Goal: Book appointment/travel/reservation

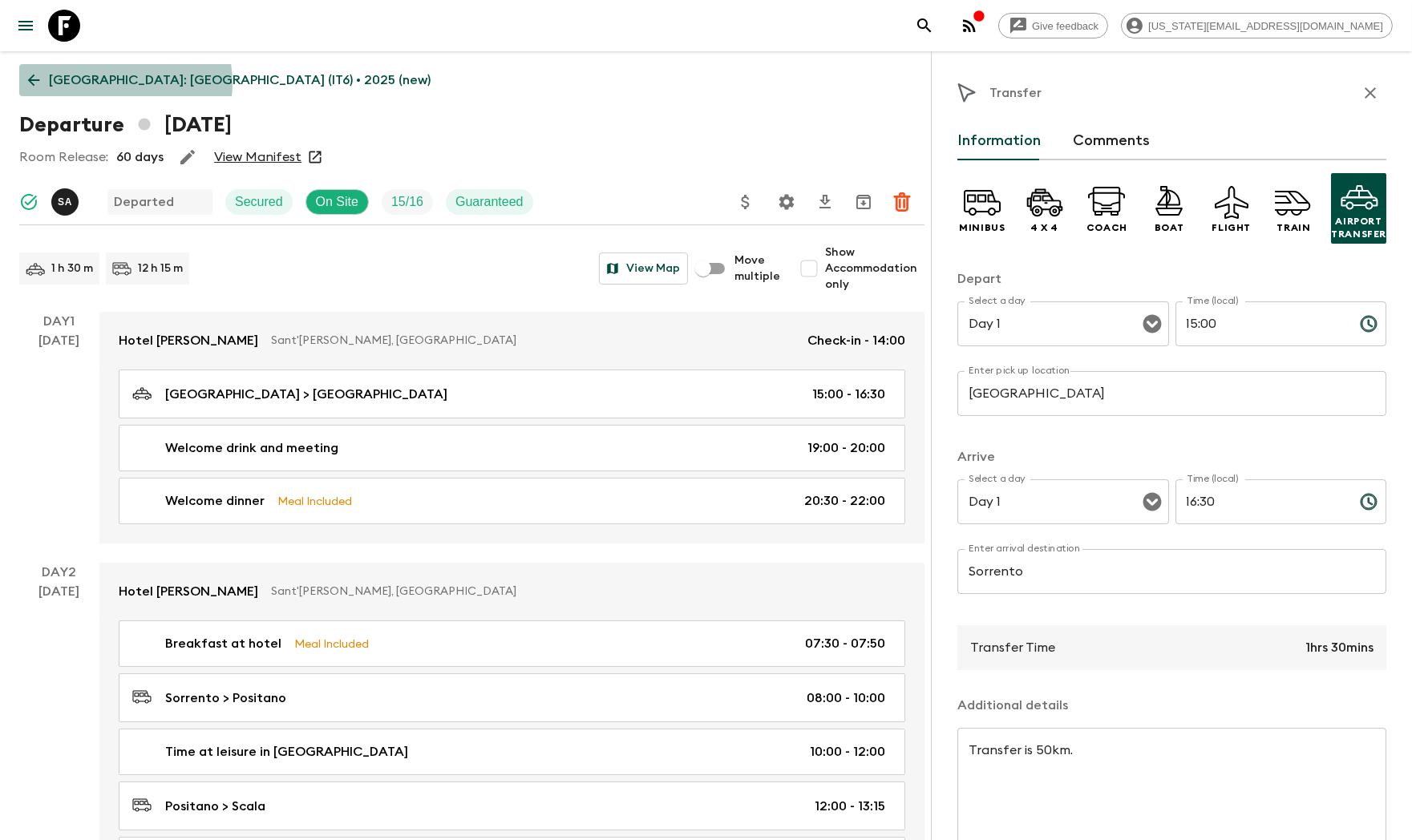
drag, startPoint x: 104, startPoint y: 84, endPoint x: 72, endPoint y: 44, distance: 51.2
click at [104, 84] on p "Italy: South (IT6) • 2025 (new)" at bounding box center [240, 80] width 382 height 19
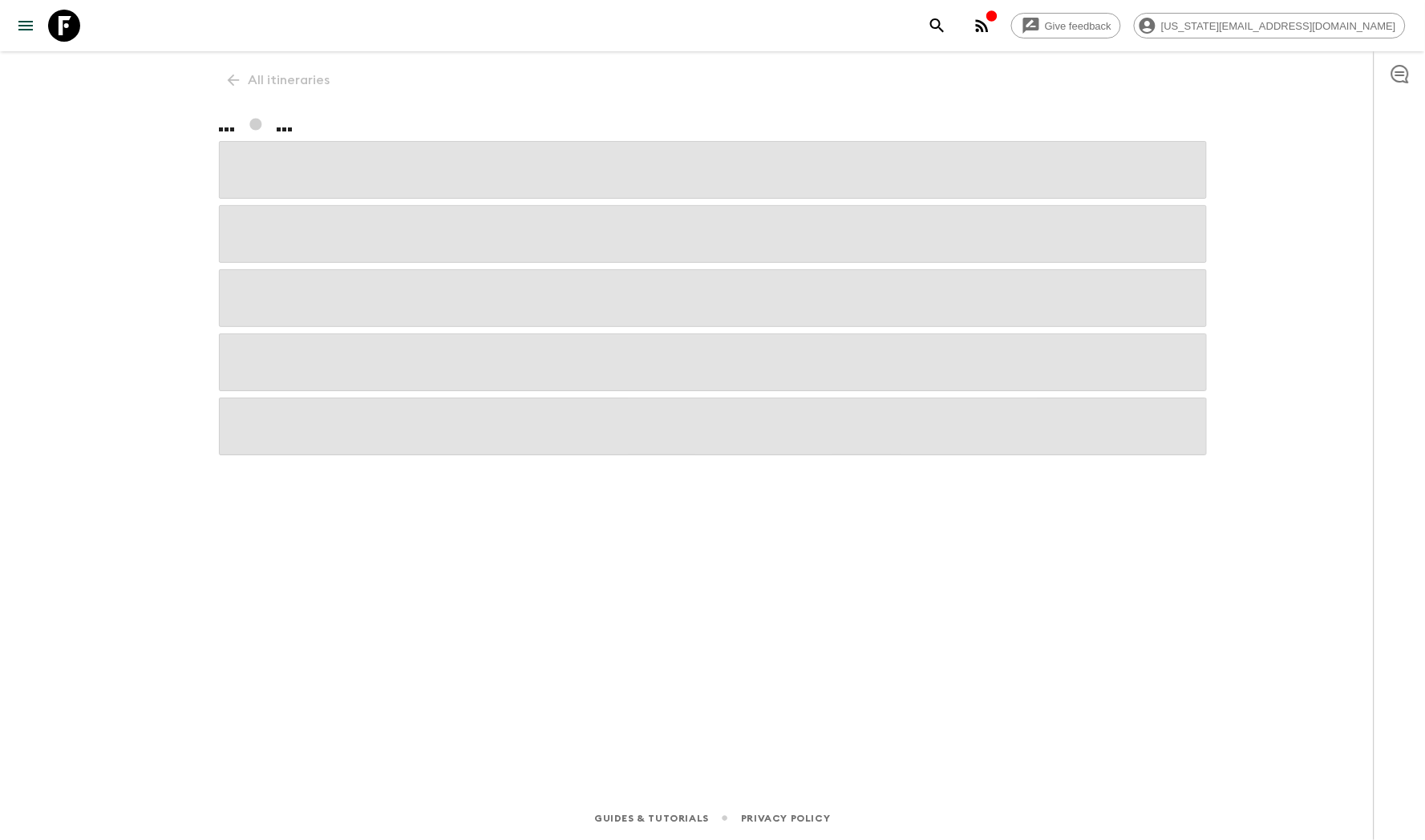
click at [62, 15] on icon at bounding box center [63, 25] width 32 height 32
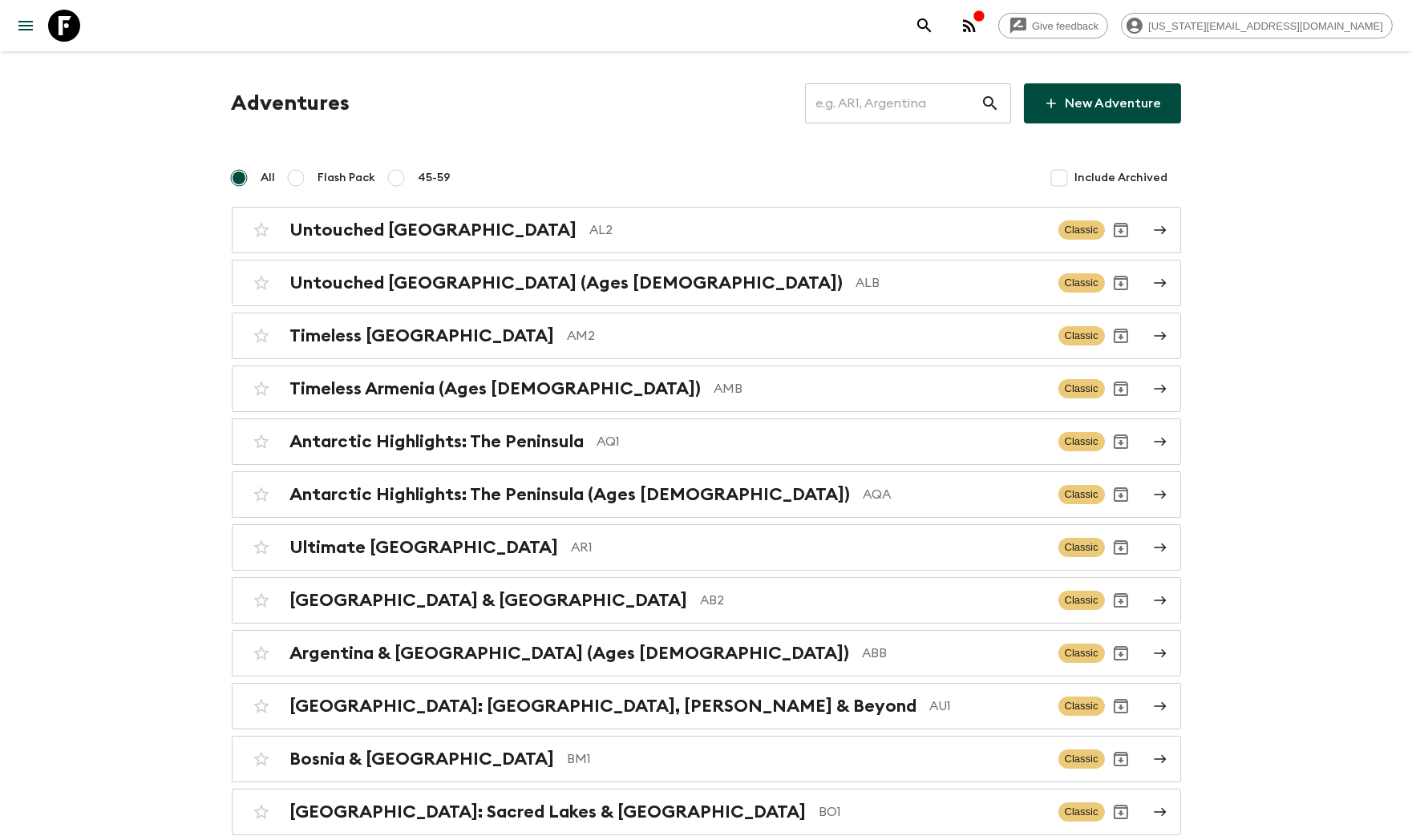
click at [907, 105] on input "text" at bounding box center [893, 103] width 175 height 45
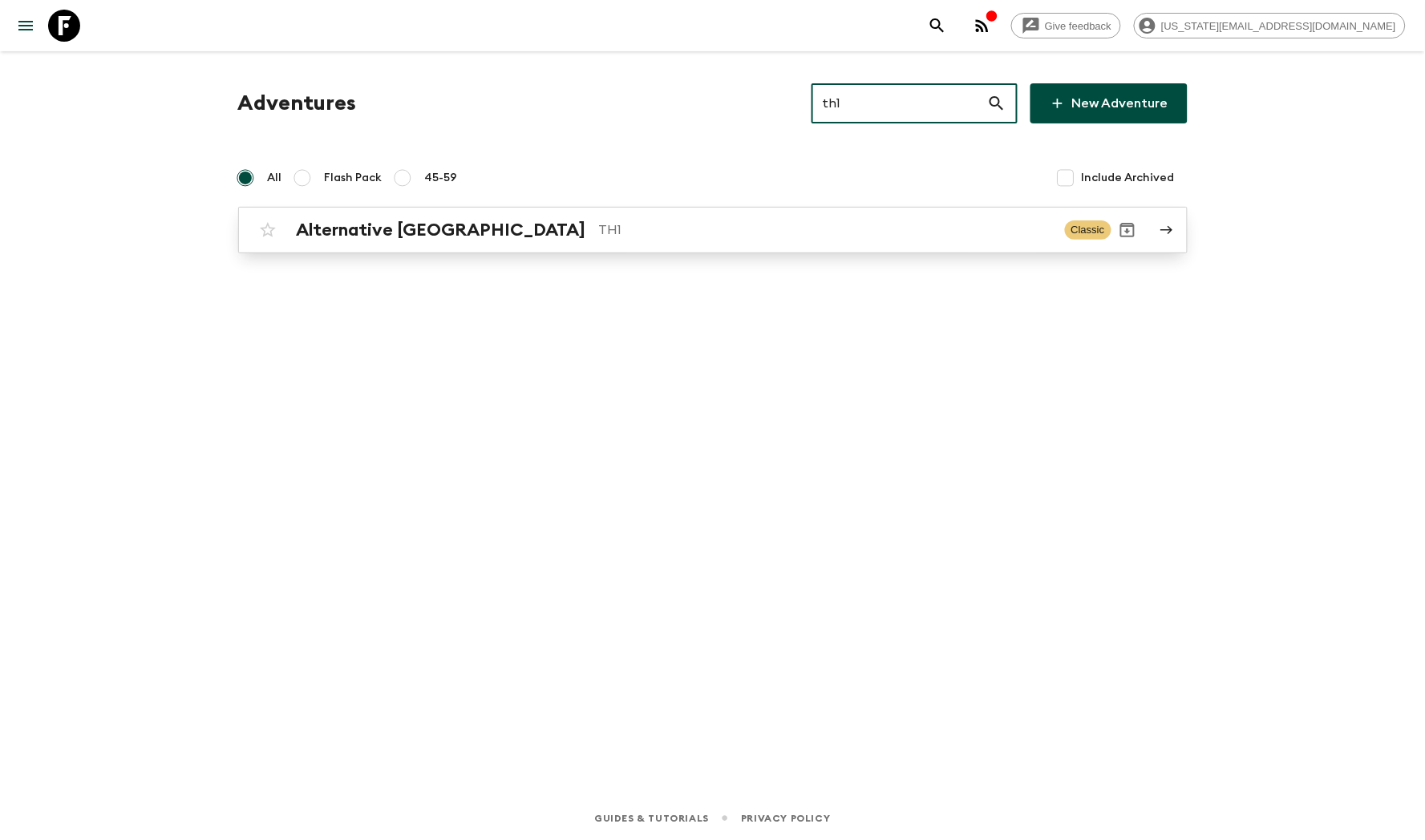
type input "th1"
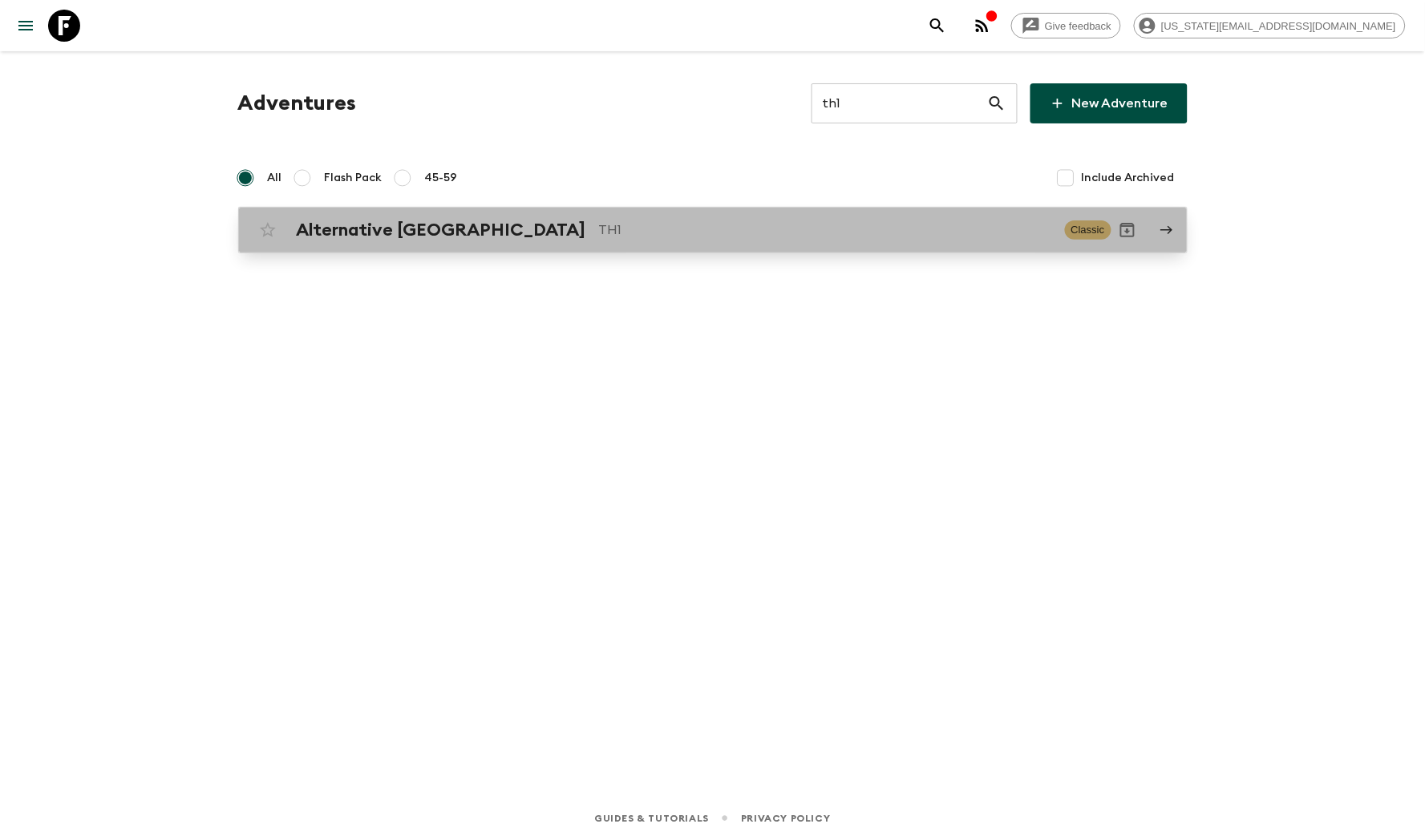
click at [498, 214] on div "Alternative [GEOGRAPHIC_DATA] TH1 Classic" at bounding box center [681, 230] width 860 height 32
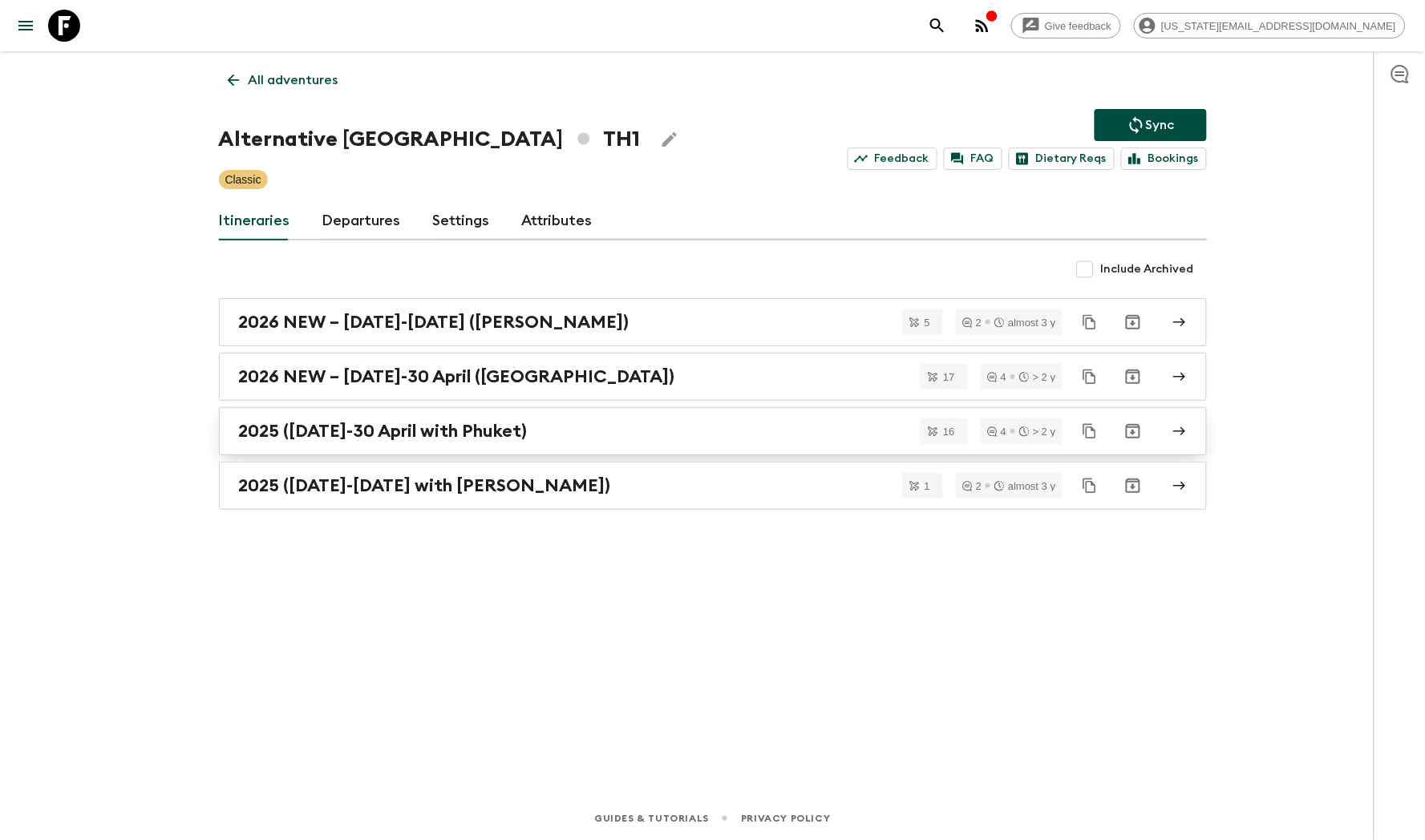
click at [341, 429] on h2 "2025 ([DATE]-30 April with Phuket)" at bounding box center [383, 431] width 289 height 20
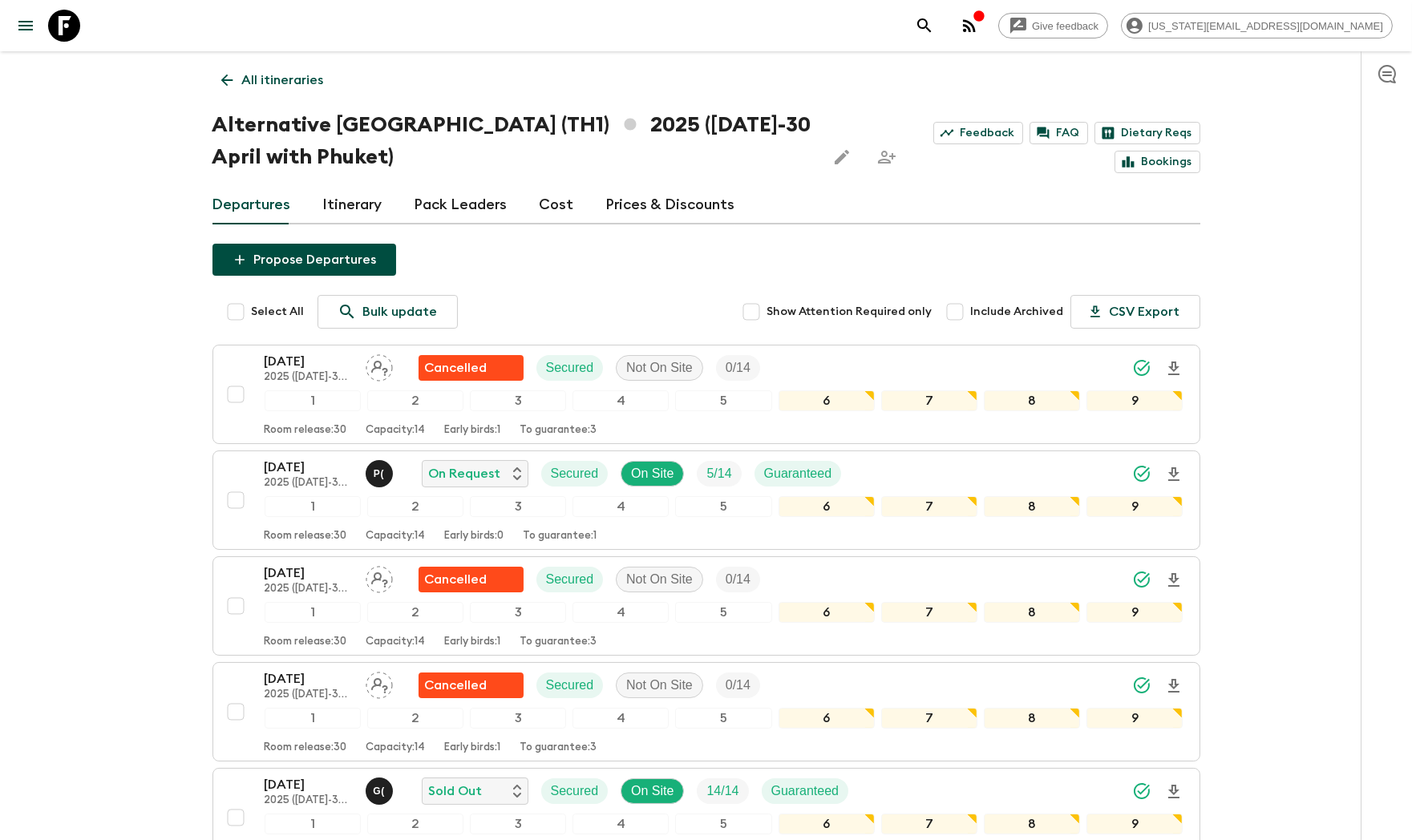
click at [293, 480] on p "2025 ([DATE]-30 April with Phuket)" at bounding box center [309, 483] width 89 height 13
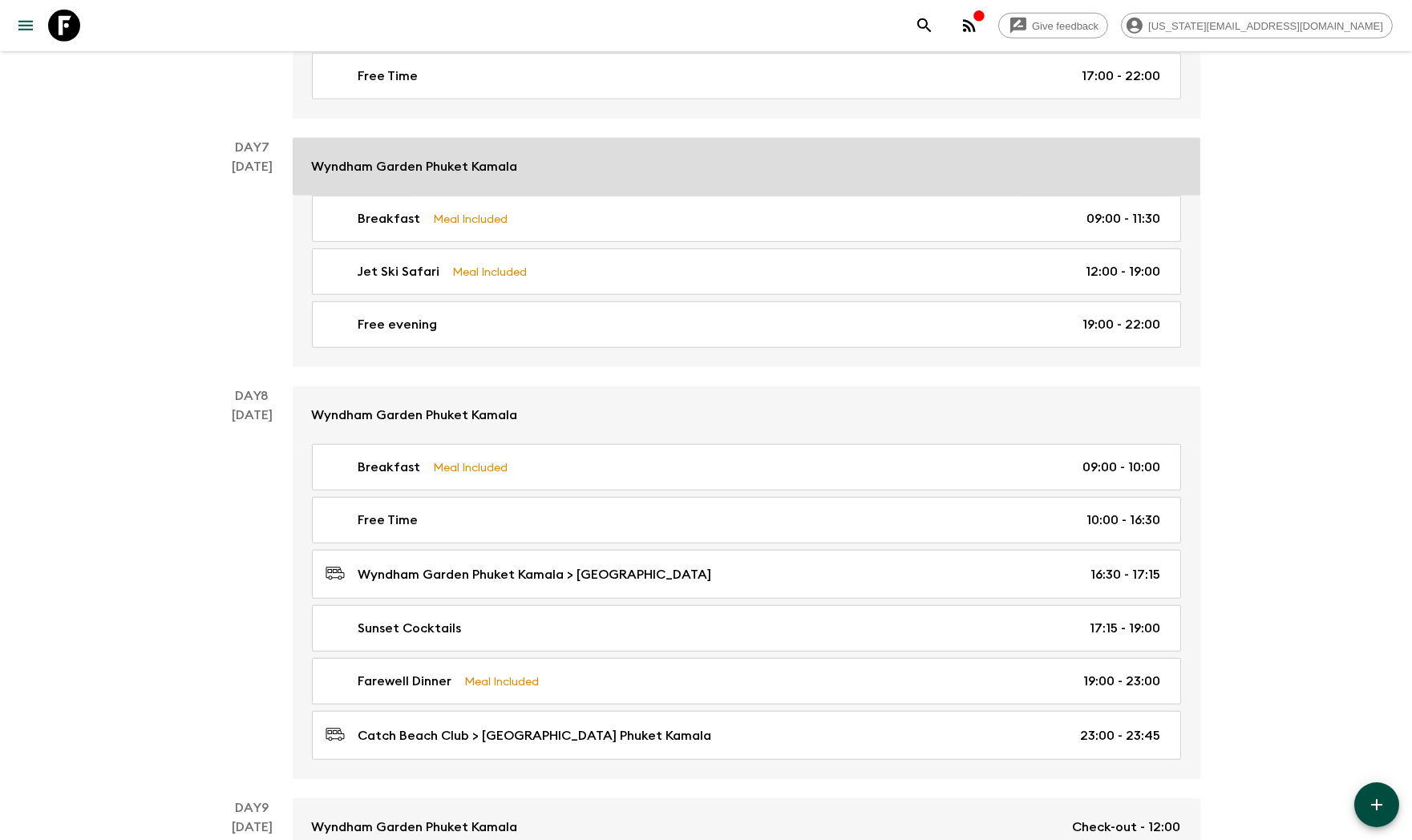
scroll to position [3011, 0]
